Goal: Task Accomplishment & Management: Complete application form

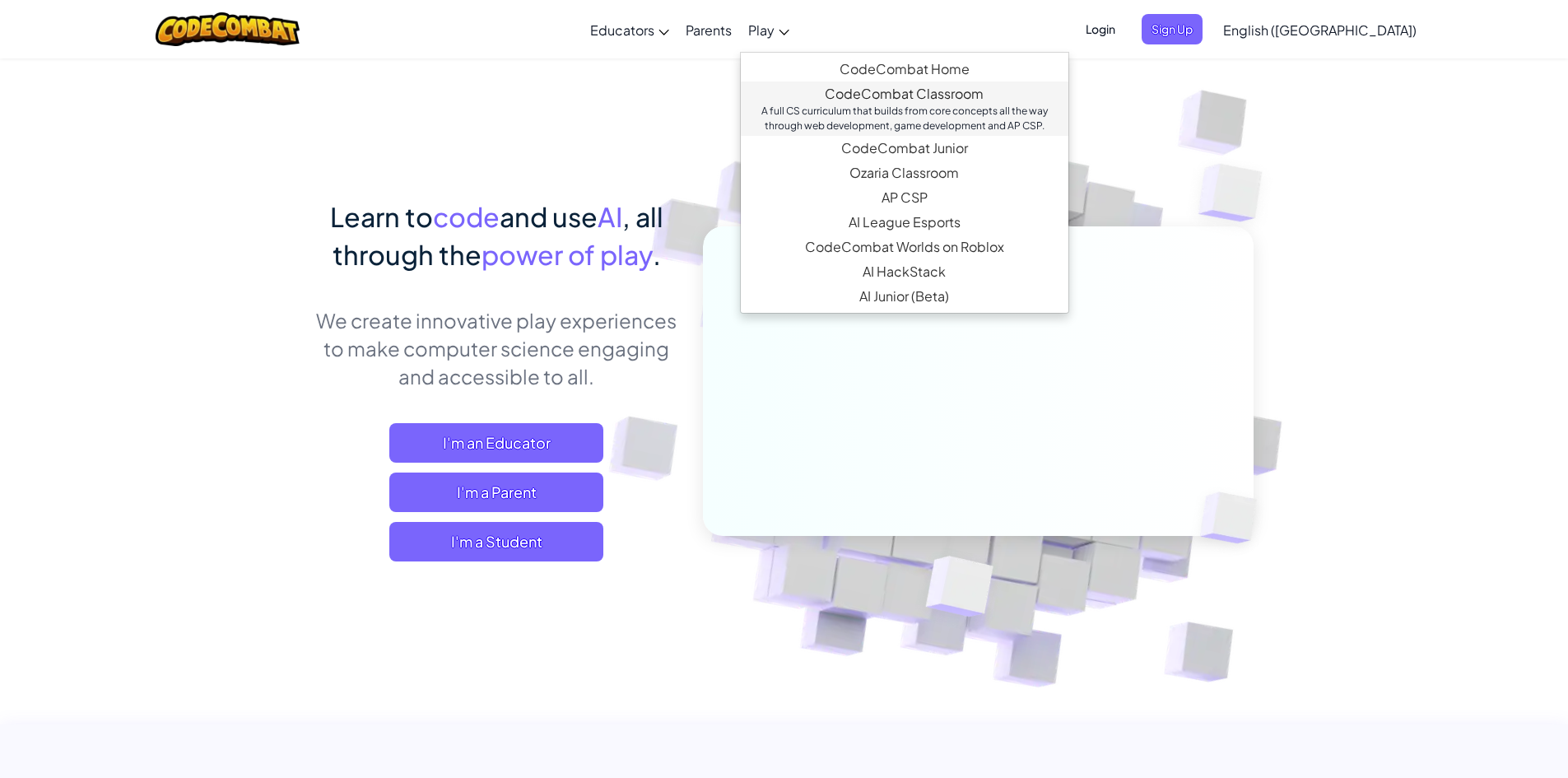
click at [892, 105] on div "A full CS curriculum that builds from core concepts all the way through web dev…" at bounding box center [905, 118] width 295 height 30
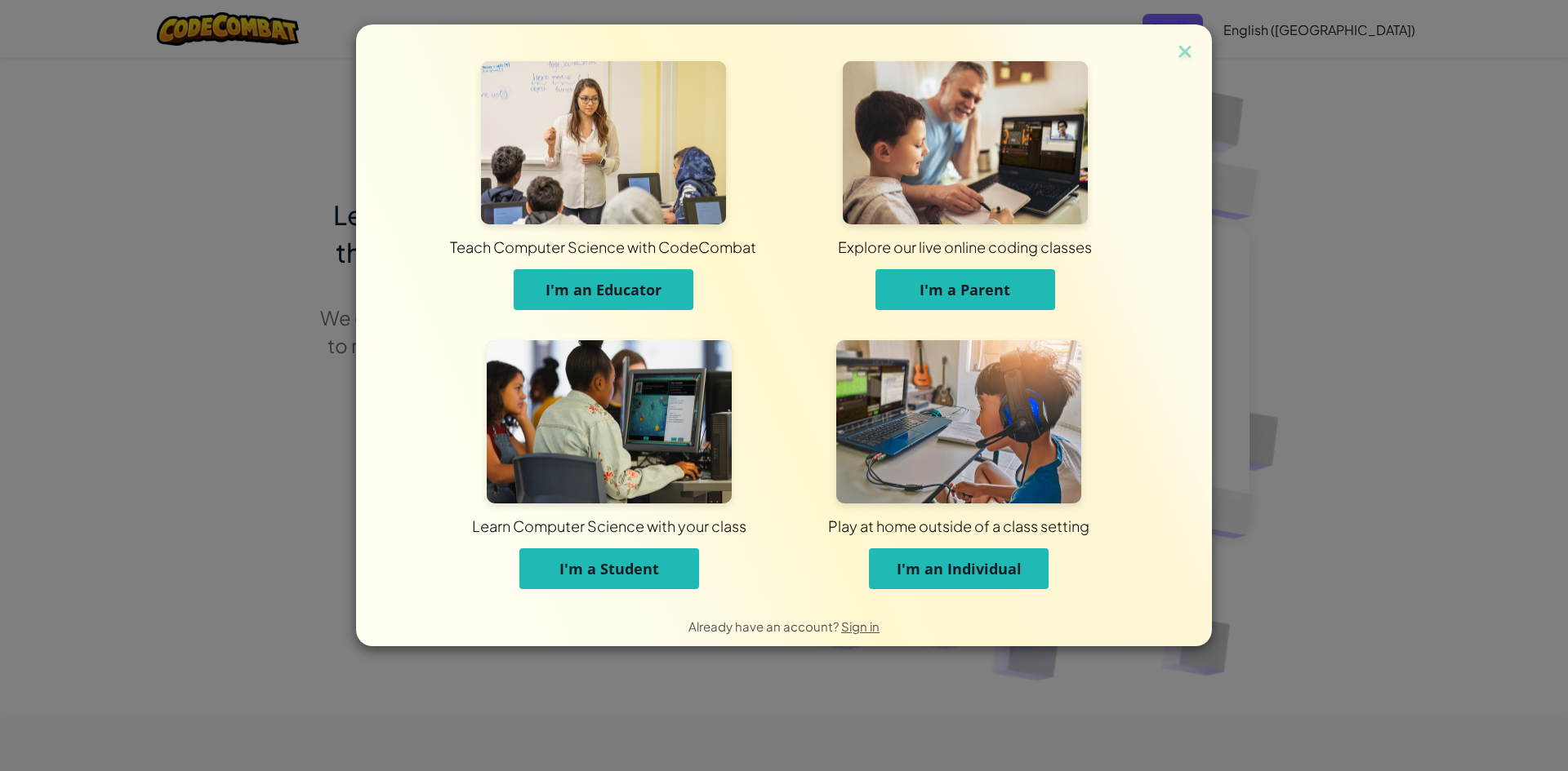
click at [938, 580] on button "I'm an Individual" at bounding box center [958, 568] width 180 height 40
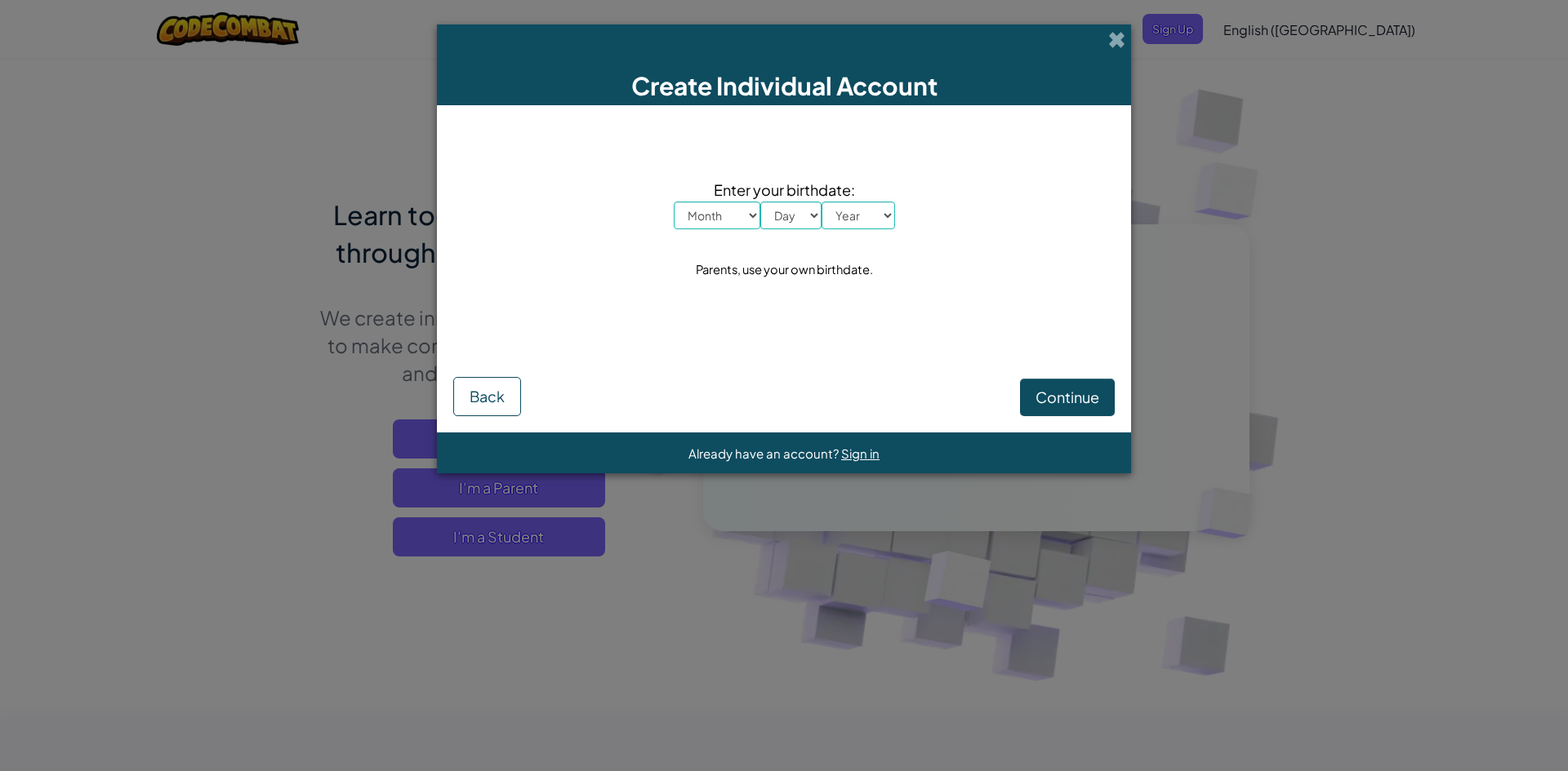
click at [735, 210] on select "Month January February March April May June July August September October Novem…" at bounding box center [717, 215] width 86 height 28
select select "9"
click at [673, 201] on select "Month January February March April May June July August September October Novem…" at bounding box center [717, 215] width 86 height 28
click at [779, 206] on select "Day 1 2 3 4 5 6 7 8 9 10 11 12 13 14 15 16 17 18 19 20 21 22 23 24 25 26 27 28 …" at bounding box center [791, 215] width 61 height 28
select select "2"
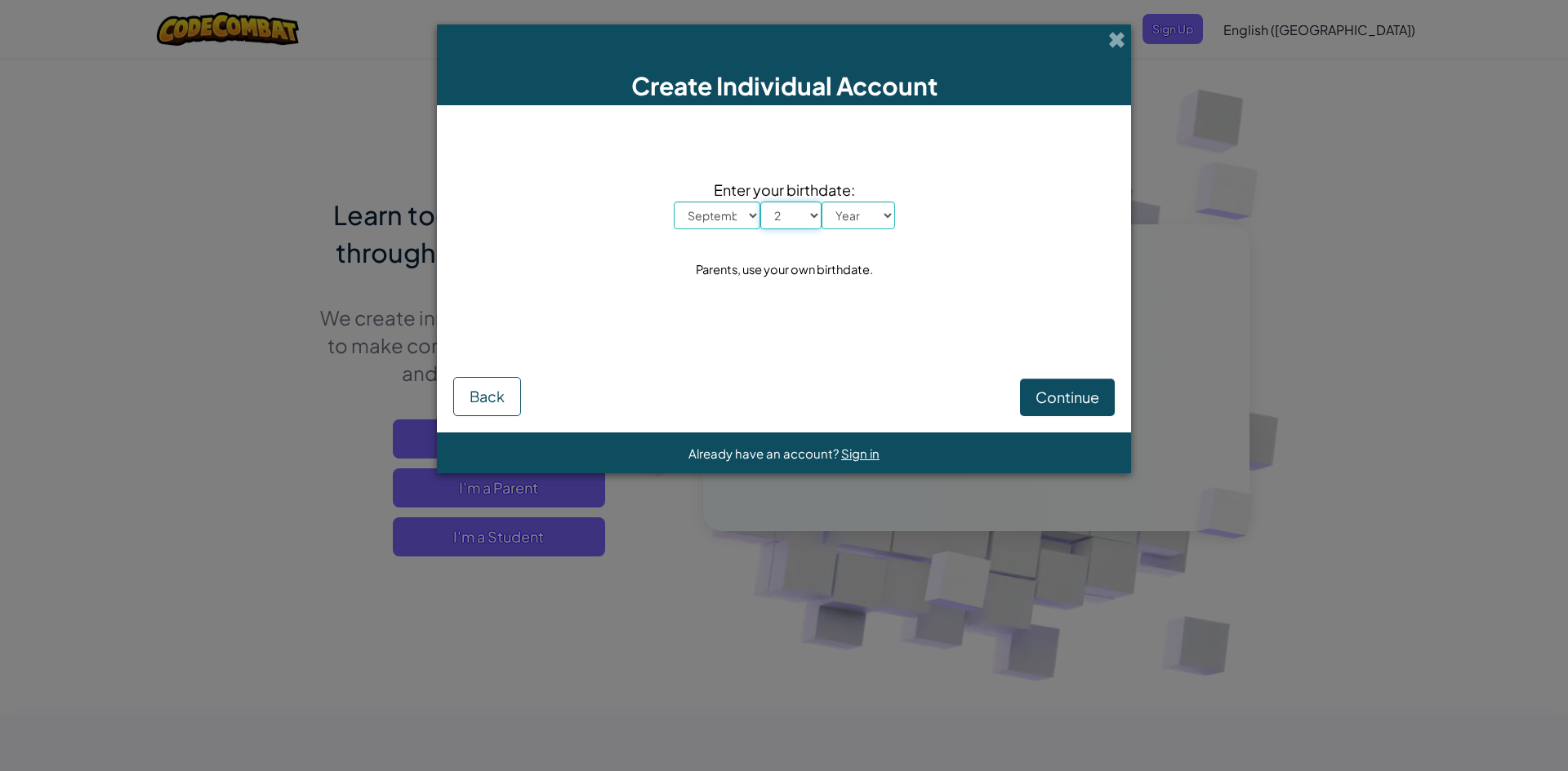
click at [761, 201] on select "Day 1 2 3 4 5 6 7 8 9 10 11 12 13 14 15 16 17 18 19 20 21 22 23 24 25 26 27 28 …" at bounding box center [791, 215] width 61 height 28
click at [852, 212] on select "Year [DATE] 2024 2023 2022 2021 2020 2019 2018 2017 2016 2015 2014 2013 2012 20…" at bounding box center [859, 215] width 74 height 28
click at [822, 201] on select "Year [DATE] 2024 2023 2022 2021 2020 2019 2018 2017 2016 2015 2014 2013 2012 20…" at bounding box center [859, 215] width 74 height 28
click at [874, 212] on select "Year [DATE] 2024 2023 2022 2021 2020 2019 2018 2017 2016 2015 2014 2013 2012 20…" at bounding box center [859, 215] width 74 height 28
select select "2019"
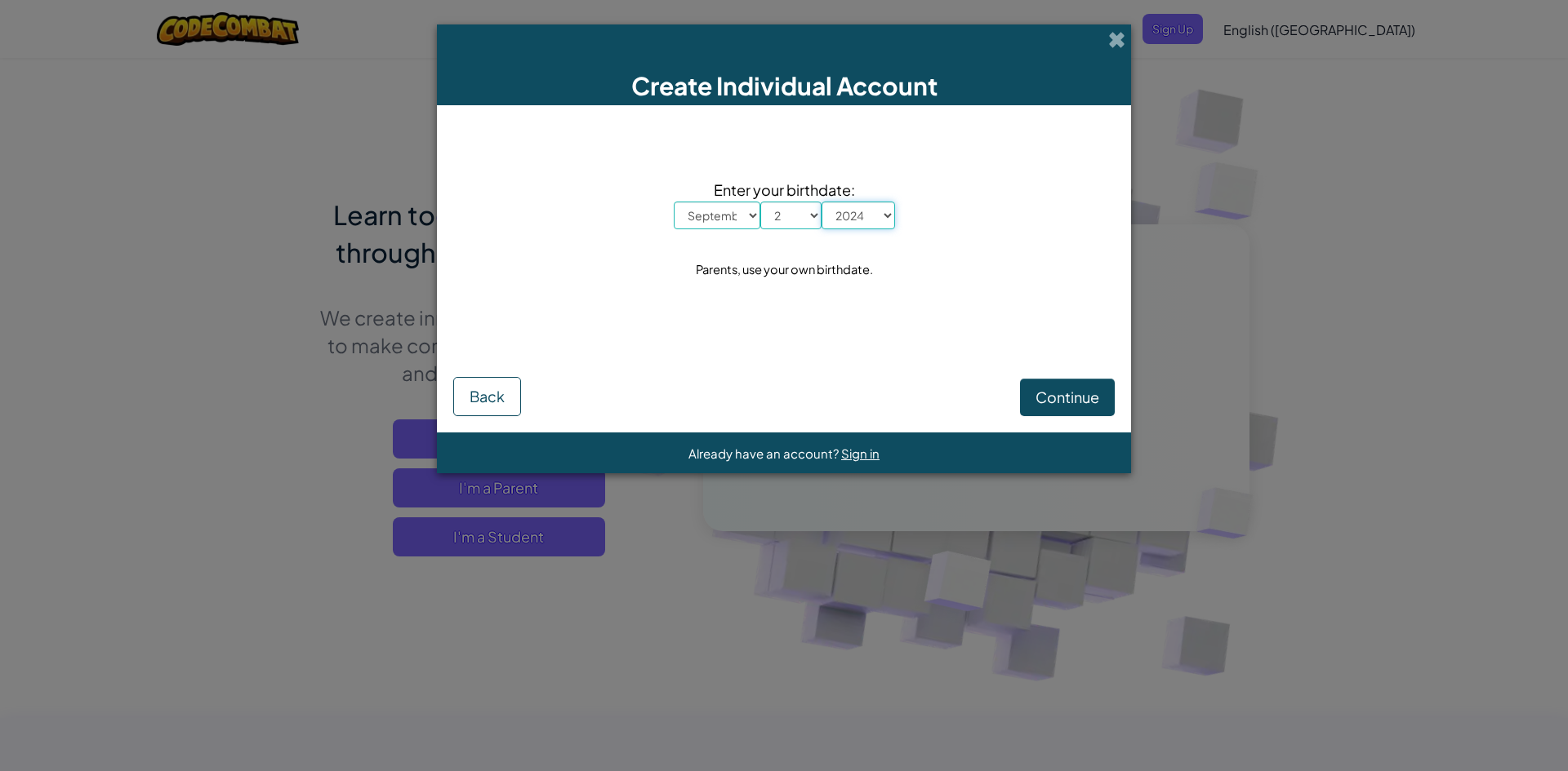
click at [822, 201] on select "Year [DATE] 2024 2023 2022 2021 2020 2019 2018 2017 2016 2015 2014 2013 2012 20…" at bounding box center [859, 215] width 74 height 28
click at [1049, 378] on button "Continue" at bounding box center [1066, 397] width 94 height 38
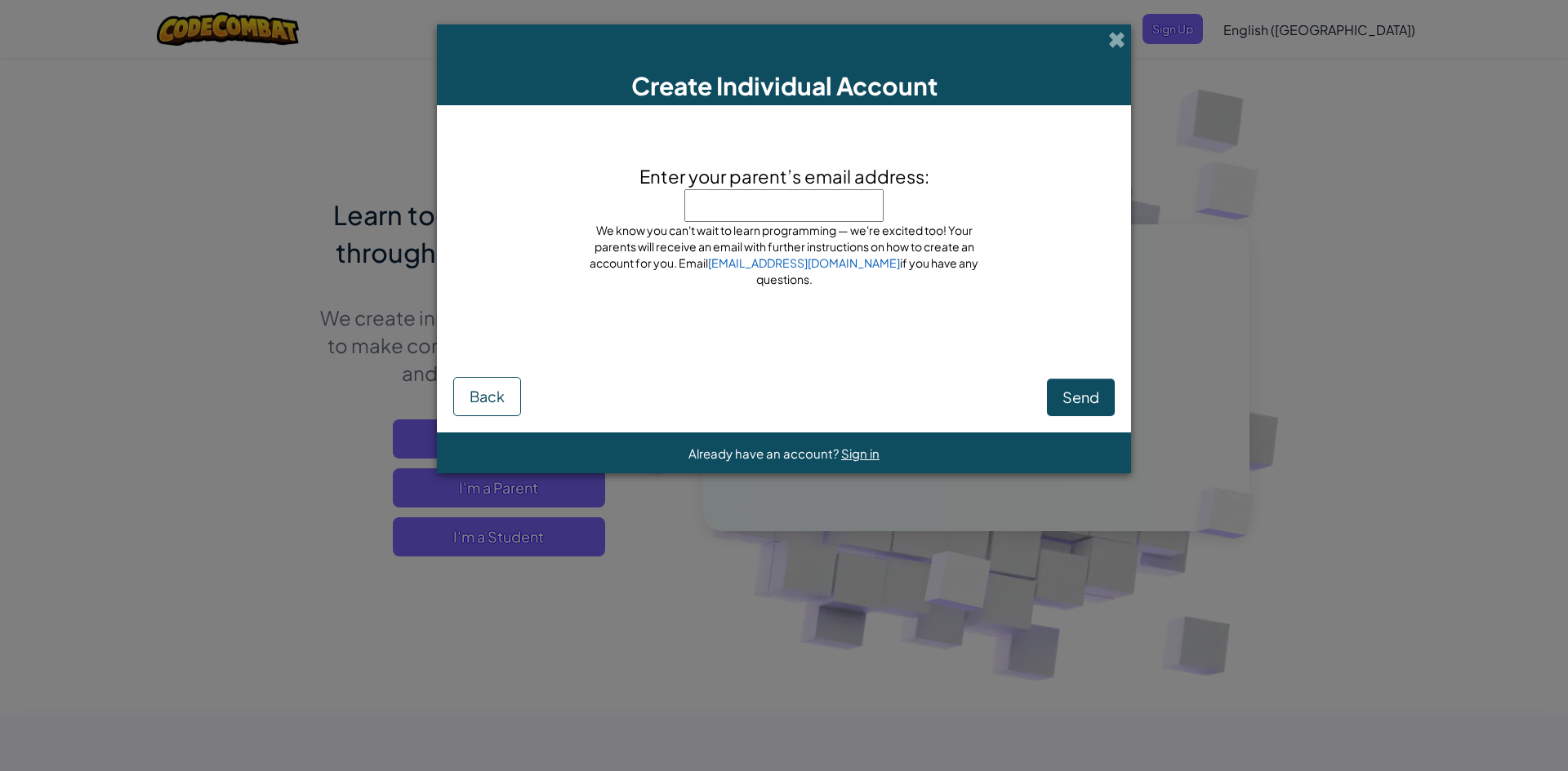
click at [1116, 28] on div "Create Individual Account" at bounding box center [784, 65] width 694 height 81
click at [517, 386] on button "Back" at bounding box center [486, 397] width 67 height 40
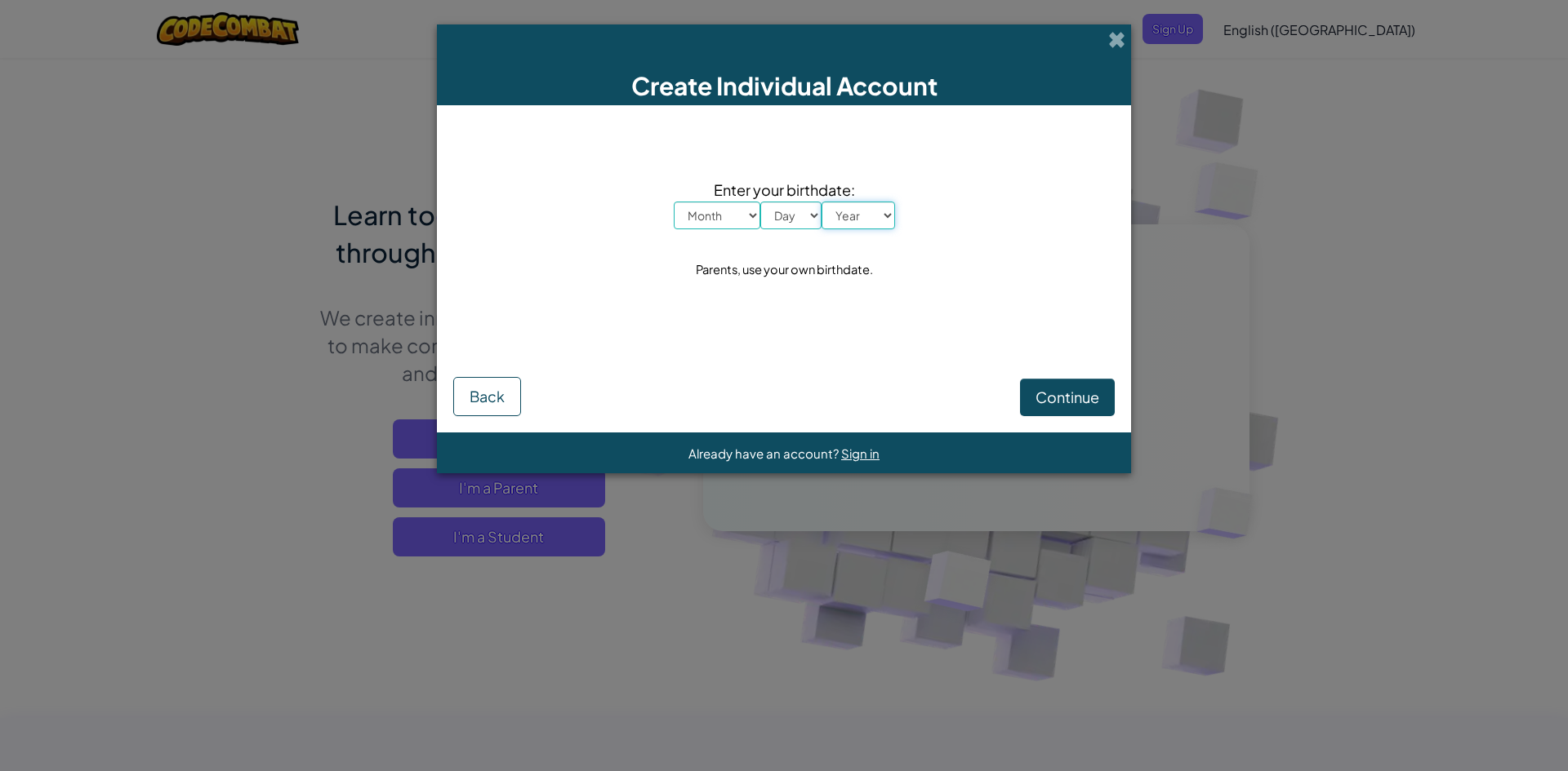
click at [844, 216] on select "Year [DATE] 2024 2023 2022 2021 2020 2019 2018 2017 2016 2015 2014 2013 2012 20…" at bounding box center [859, 215] width 74 height 28
select select "1974"
click at [822, 201] on select "Year [DATE] 2024 2023 2022 2021 2020 2019 2018 2017 2016 2015 2014 2013 2012 20…" at bounding box center [859, 215] width 74 height 28
click at [775, 214] on select "Day 1 2 3 4 5 6 7 8 9 10 11 12 13 14 15 16 17 18 19 20 21 22 23 24 25 26 27 28 …" at bounding box center [791, 215] width 61 height 28
select select "11"
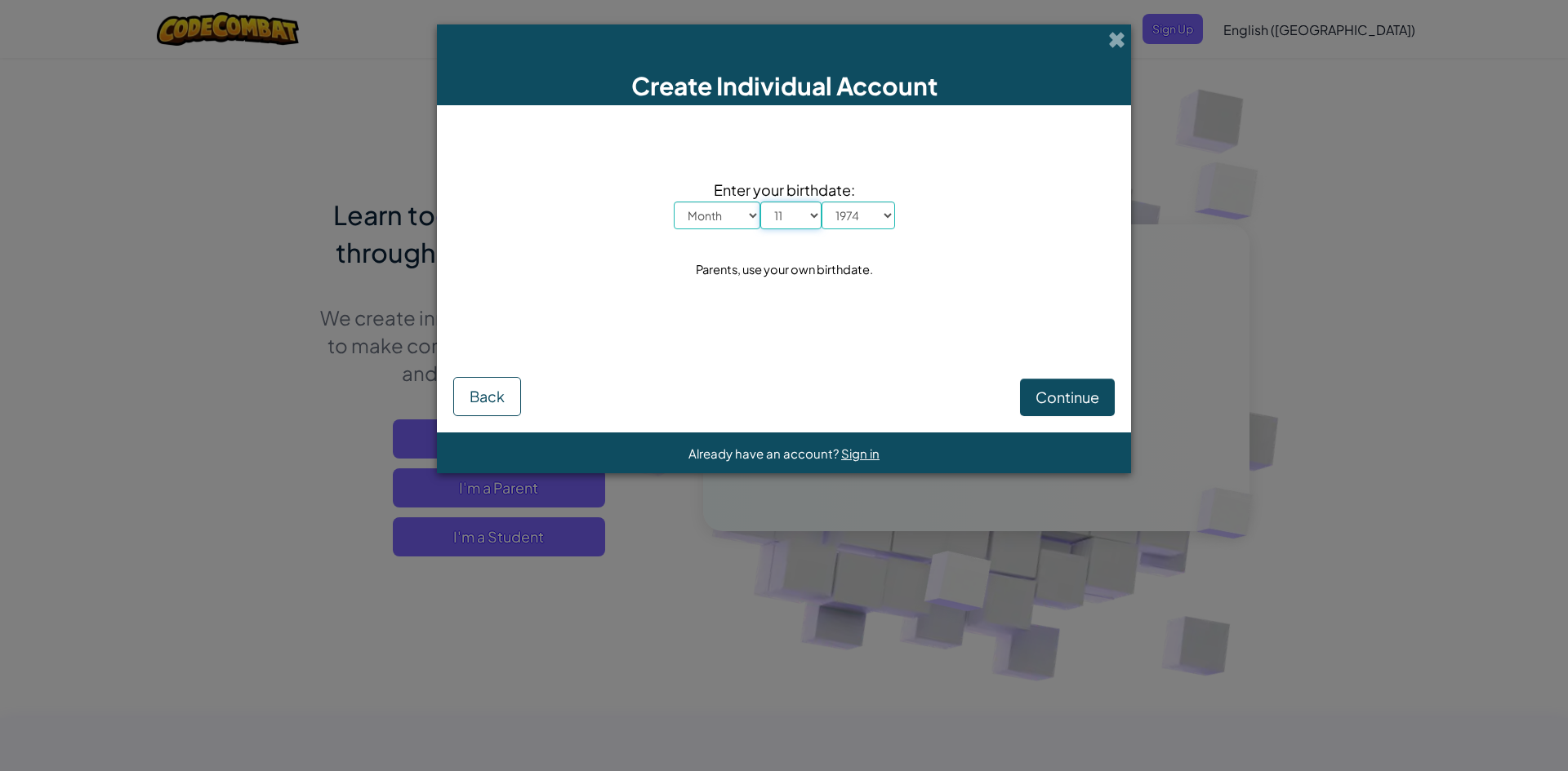
click at [761, 201] on select "Day 1 2 3 4 5 6 7 8 9 10 11 12 13 14 15 16 17 18 19 20 21 22 23 24 25 26 27 28 …" at bounding box center [791, 215] width 61 height 28
click at [727, 217] on select "Month January February March April May June July August September October Novem…" at bounding box center [717, 215] width 86 height 28
select select "3"
click at [673, 201] on select "Month January February March April May June July August September October Novem…" at bounding box center [717, 215] width 86 height 28
click at [1082, 394] on span "Continue" at bounding box center [1067, 396] width 64 height 19
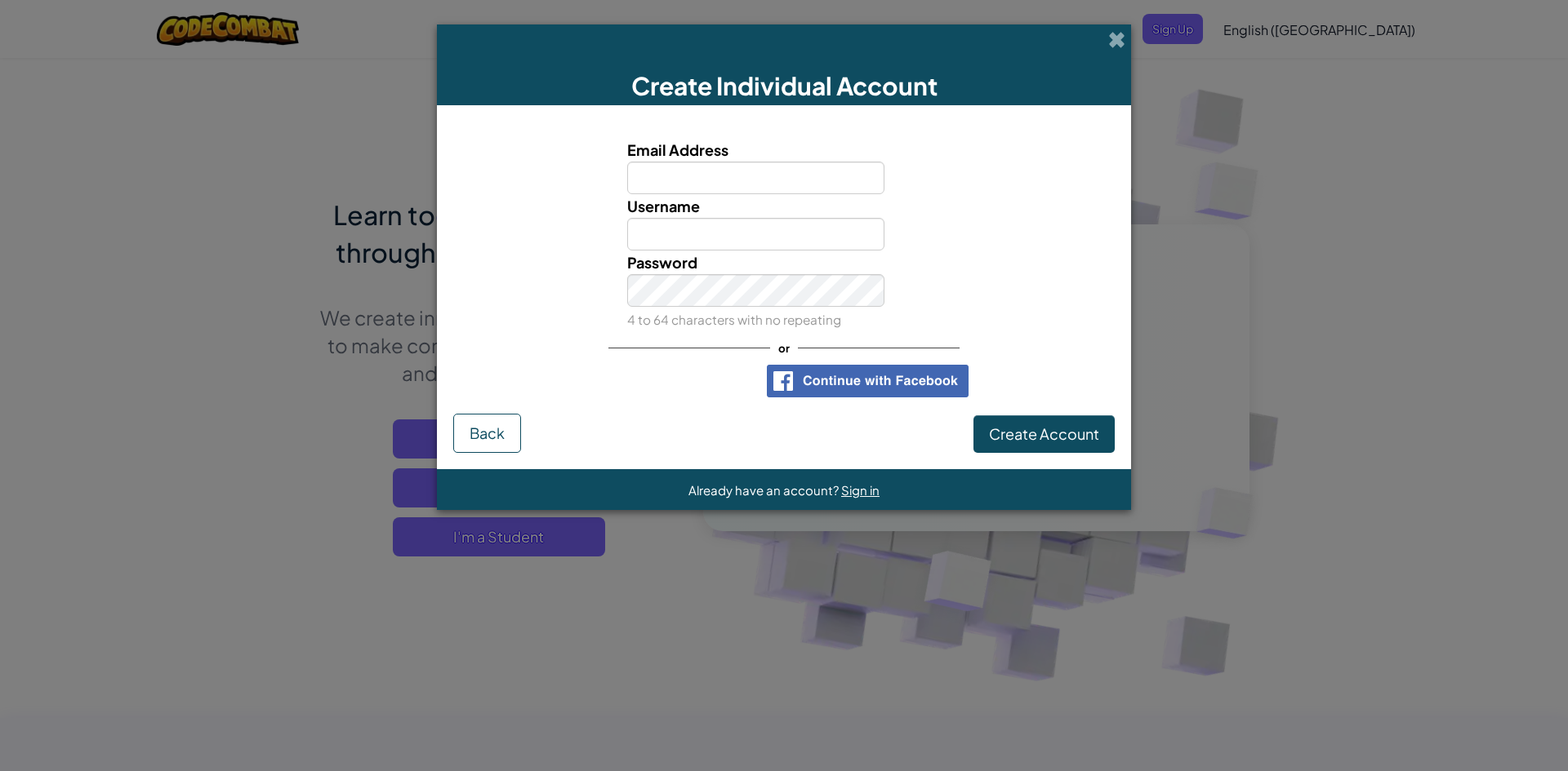
click at [1118, 41] on span at bounding box center [1116, 40] width 17 height 17
